Goal: Task Accomplishment & Management: Use online tool/utility

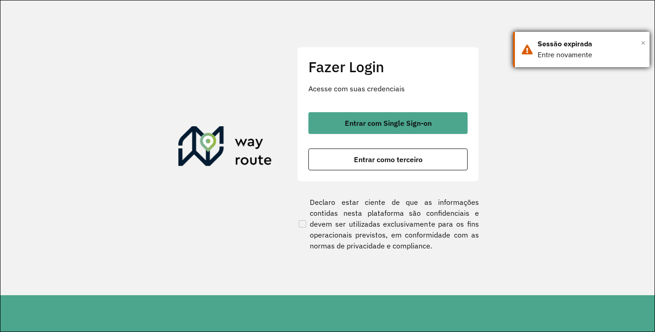
click at [643, 44] on span "×" at bounding box center [643, 43] width 5 height 14
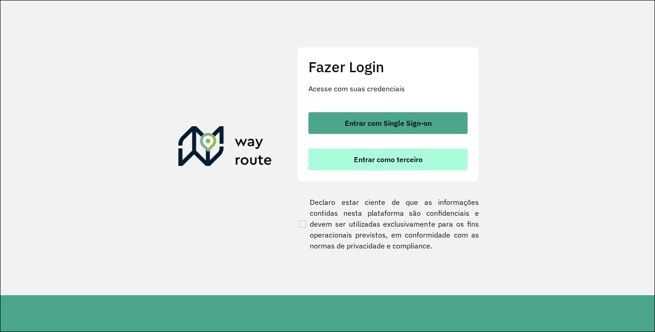
click at [357, 160] on span "Entrar como terceiro" at bounding box center [388, 159] width 69 height 7
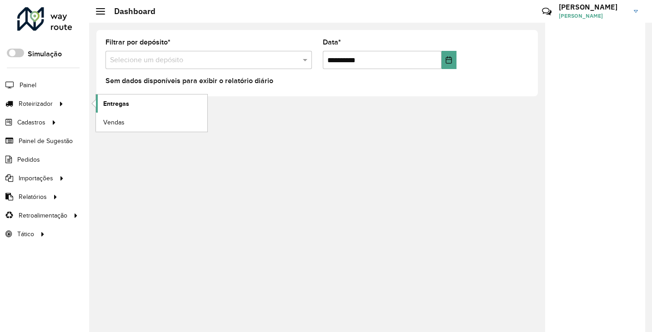
click at [117, 105] on span "Entregas" at bounding box center [116, 104] width 26 height 10
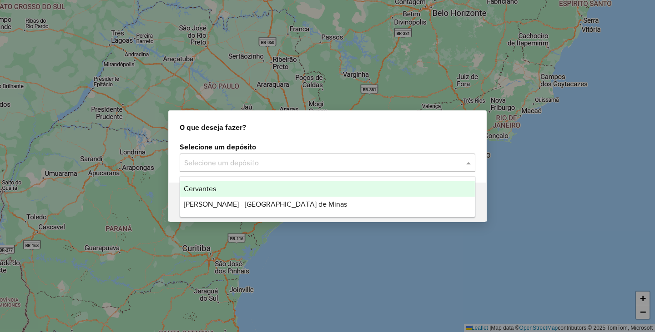
click at [280, 163] on input "text" at bounding box center [318, 163] width 268 height 11
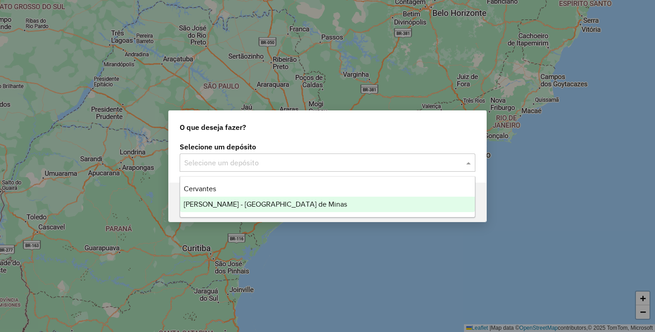
click at [250, 202] on span "[PERSON_NAME] - [GEOGRAPHIC_DATA] de Minas" at bounding box center [265, 205] width 163 height 8
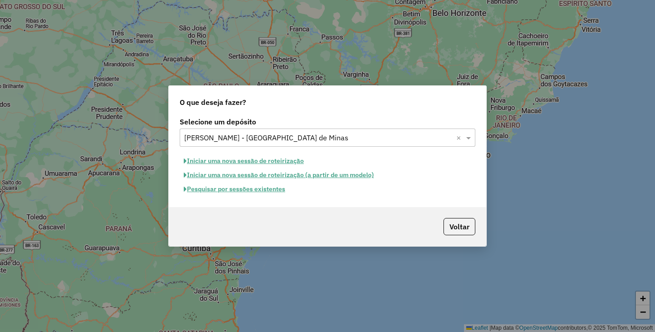
click at [219, 191] on button "Pesquisar por sessões existentes" at bounding box center [235, 189] width 110 height 14
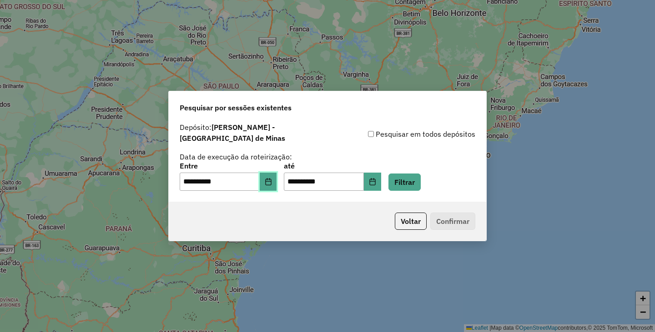
click at [271, 181] on icon "Choose Date" at bounding box center [268, 181] width 6 height 7
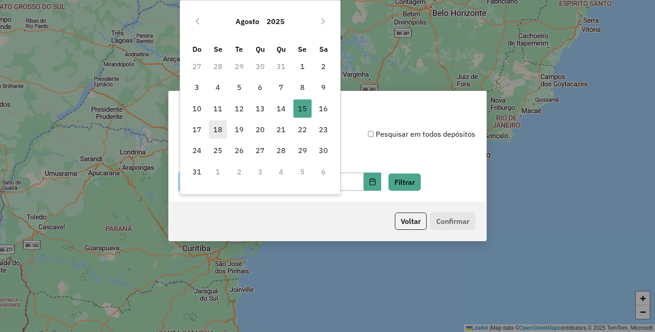
click at [218, 127] on span "18" at bounding box center [218, 129] width 18 height 18
type input "**********"
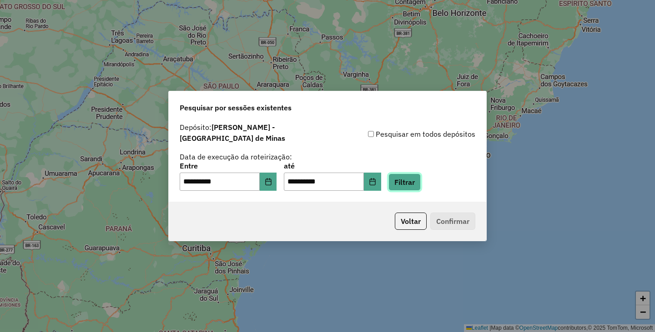
click at [412, 174] on button "Filtrar" at bounding box center [404, 182] width 32 height 17
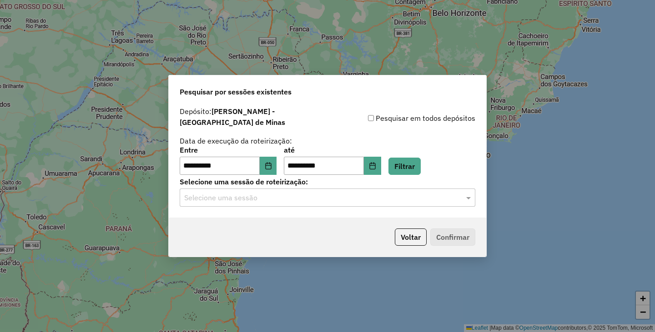
click at [256, 193] on input "text" at bounding box center [318, 198] width 268 height 11
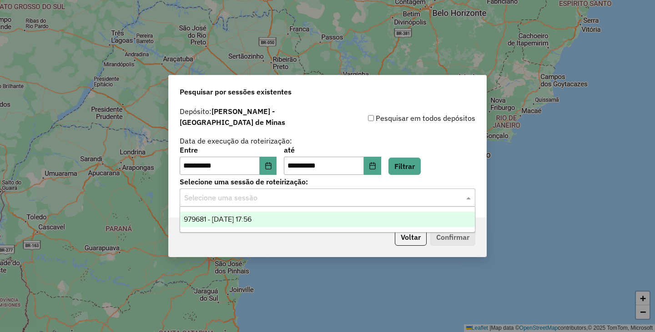
click at [251, 221] on span "979681 - [DATE] 17:56" at bounding box center [218, 220] width 68 height 8
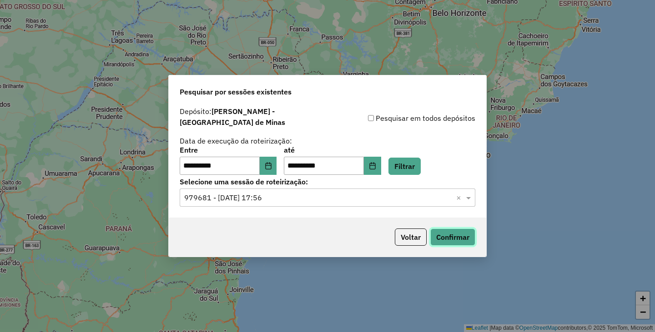
click at [440, 236] on button "Confirmar" at bounding box center [452, 237] width 45 height 17
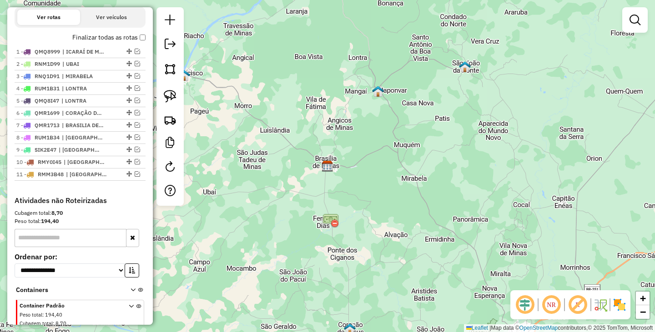
scroll to position [348, 0]
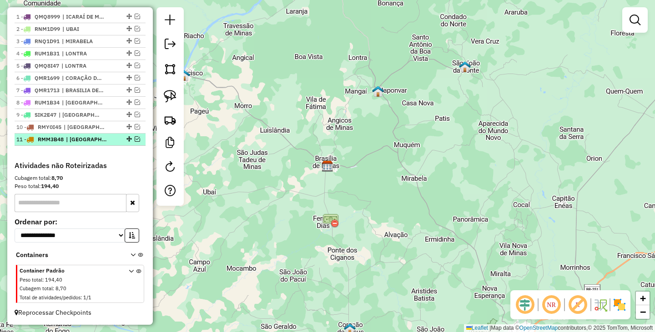
click at [135, 139] on em at bounding box center [137, 138] width 5 height 5
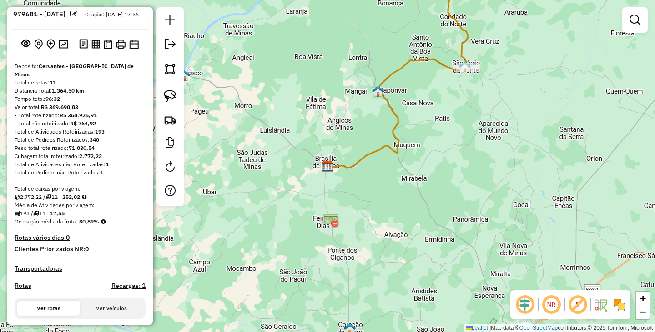
scroll to position [0, 0]
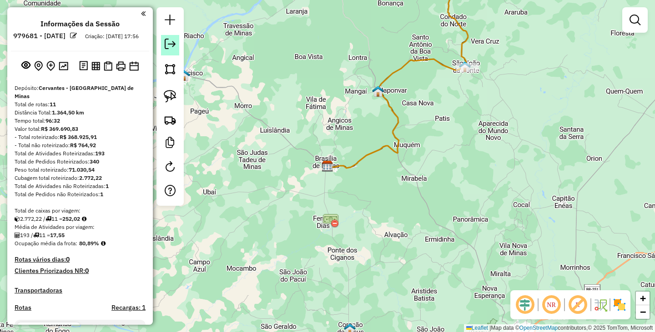
click at [168, 43] on em at bounding box center [170, 44] width 11 height 11
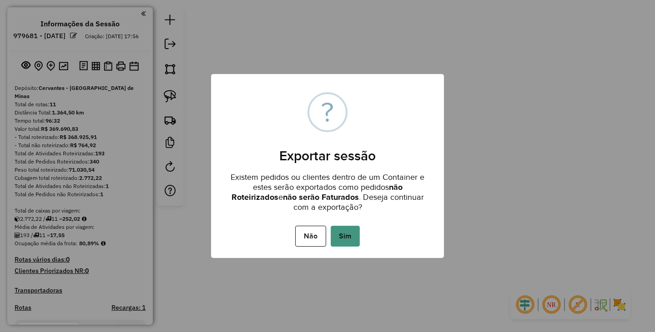
click at [348, 241] on button "Sim" at bounding box center [345, 236] width 29 height 21
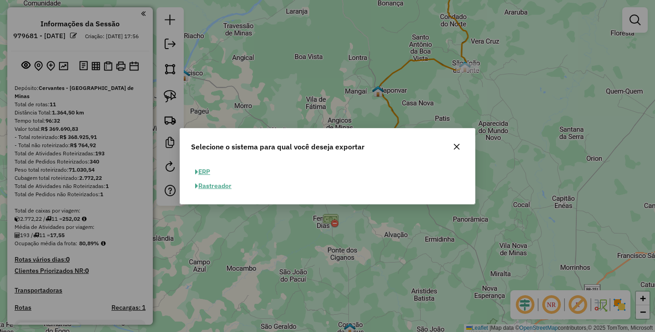
click at [206, 172] on button "ERP" at bounding box center [202, 172] width 23 height 14
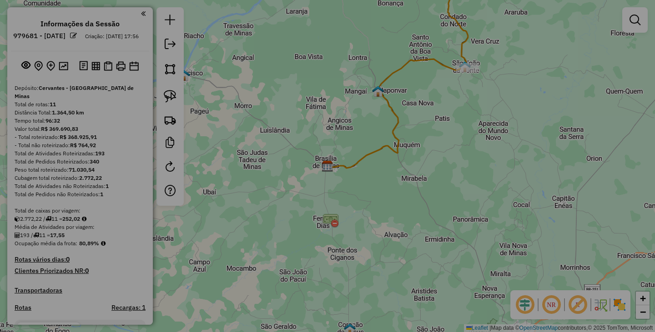
select select "**"
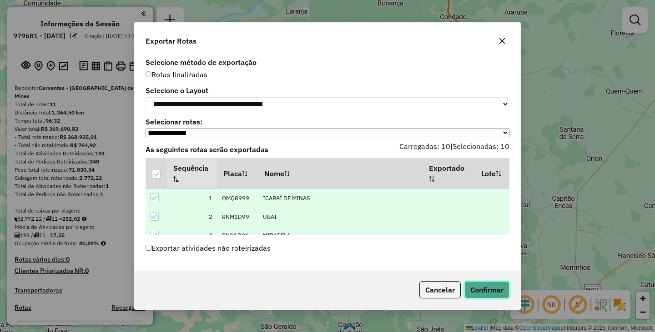
click at [487, 289] on button "Confirmar" at bounding box center [486, 289] width 45 height 17
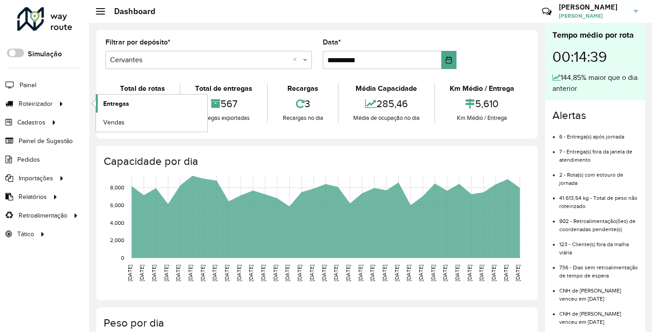
click at [129, 106] on link "Entregas" at bounding box center [151, 104] width 111 height 18
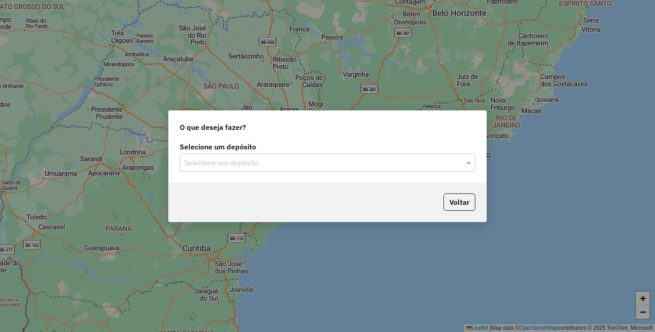
click at [216, 161] on input "text" at bounding box center [318, 163] width 268 height 11
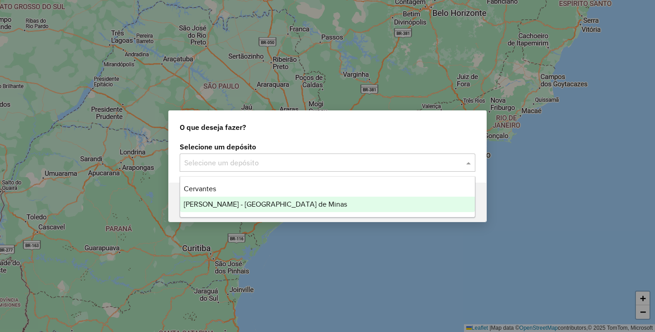
click at [216, 204] on span "[PERSON_NAME] - [GEOGRAPHIC_DATA] de Minas" at bounding box center [265, 205] width 163 height 8
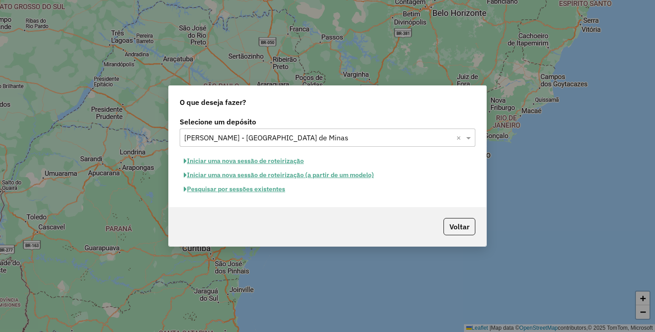
click at [221, 191] on button "Pesquisar por sessões existentes" at bounding box center [235, 189] width 110 height 14
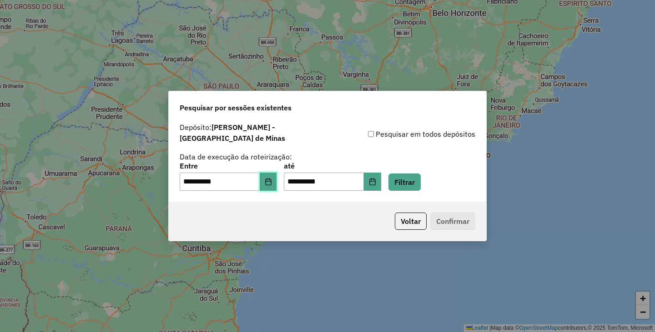
click at [272, 179] on icon "Choose Date" at bounding box center [268, 181] width 7 height 7
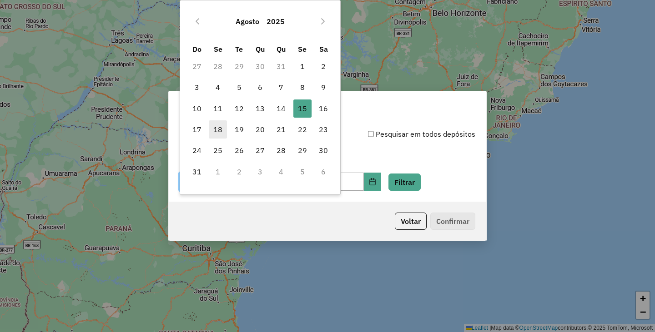
click at [221, 130] on span "18" at bounding box center [218, 129] width 18 height 18
type input "**********"
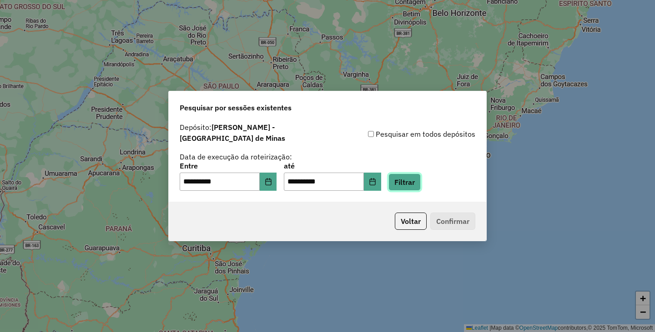
click at [418, 180] on button "Filtrar" at bounding box center [404, 182] width 32 height 17
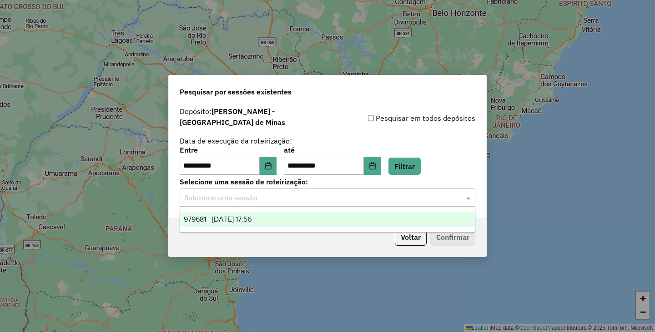
click at [256, 193] on input "text" at bounding box center [318, 198] width 268 height 11
click at [245, 218] on span "979681 - [DATE] 17:56" at bounding box center [218, 220] width 68 height 8
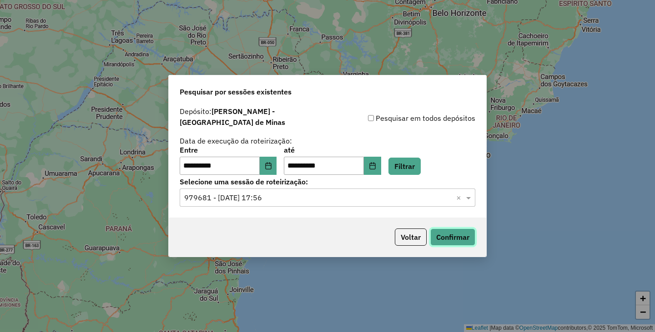
click at [457, 235] on button "Confirmar" at bounding box center [452, 237] width 45 height 17
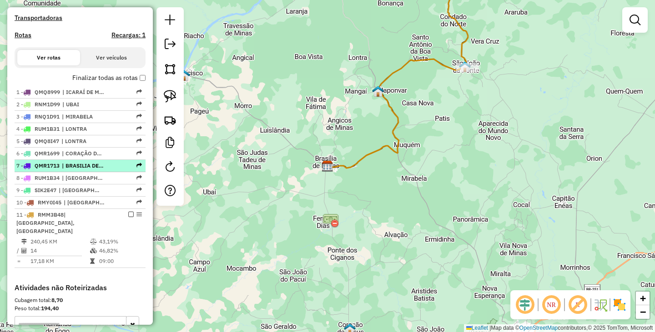
scroll to position [45, 0]
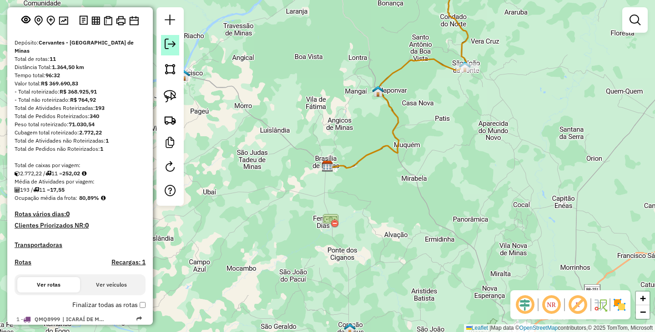
click at [172, 46] on em at bounding box center [170, 44] width 11 height 11
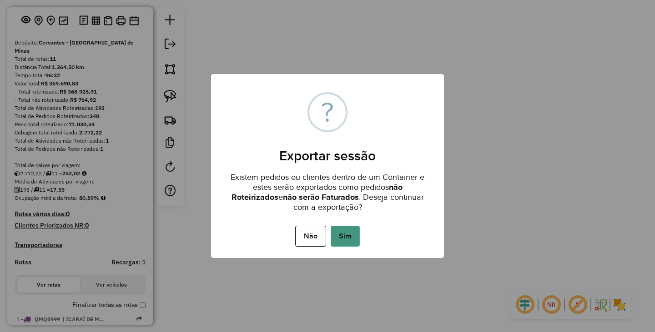
click at [347, 237] on button "Sim" at bounding box center [345, 236] width 29 height 21
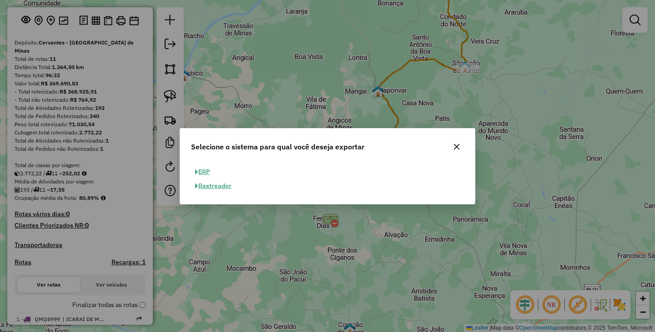
click at [206, 169] on button "ERP" at bounding box center [202, 172] width 23 height 14
select select "**"
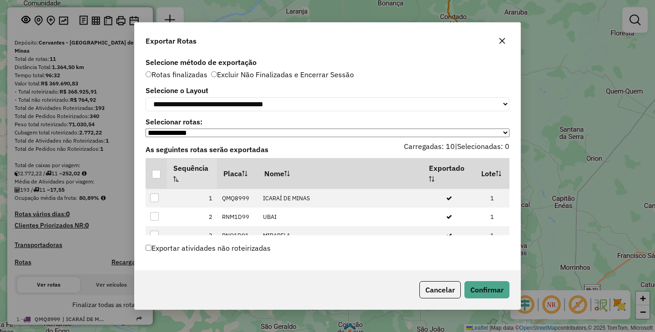
drag, startPoint x: 145, startPoint y: 150, endPoint x: 205, endPoint y: 268, distance: 132.4
click at [205, 268] on div "**********" at bounding box center [328, 162] width 386 height 215
copy div "As seguintes rotas serão exportadas Carregadas: 10 | Selecionadas: 0 Sequência …"
click at [501, 38] on icon "button" at bounding box center [502, 41] width 6 height 6
